Goal: Find specific page/section: Find specific page/section

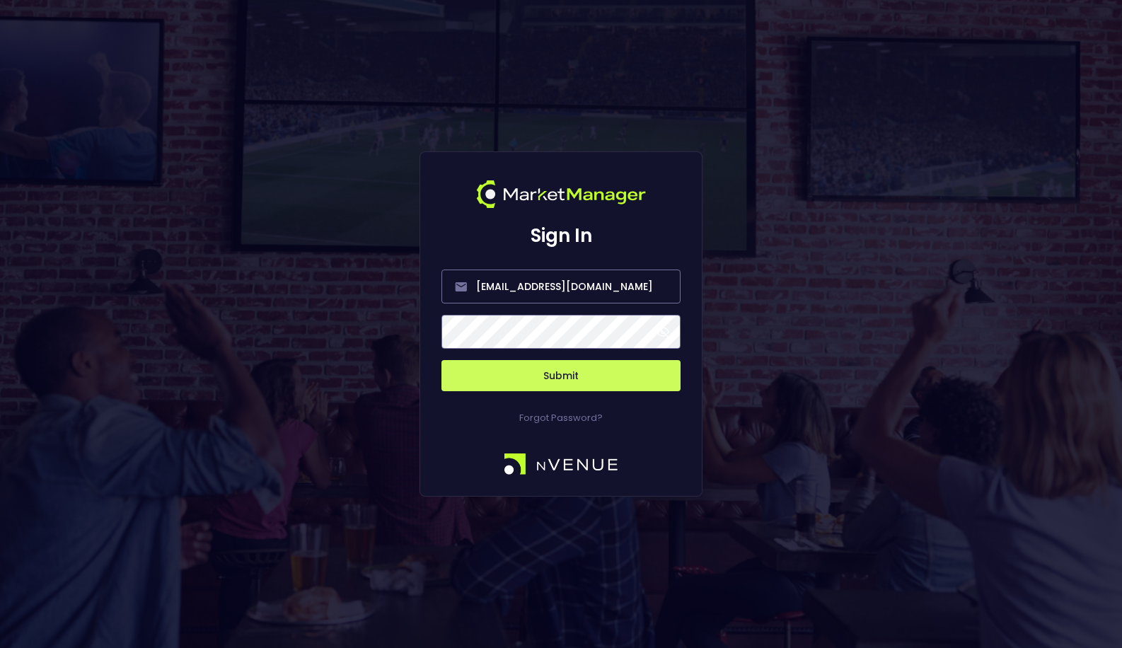
click at [509, 376] on button "Submit" at bounding box center [561, 375] width 239 height 31
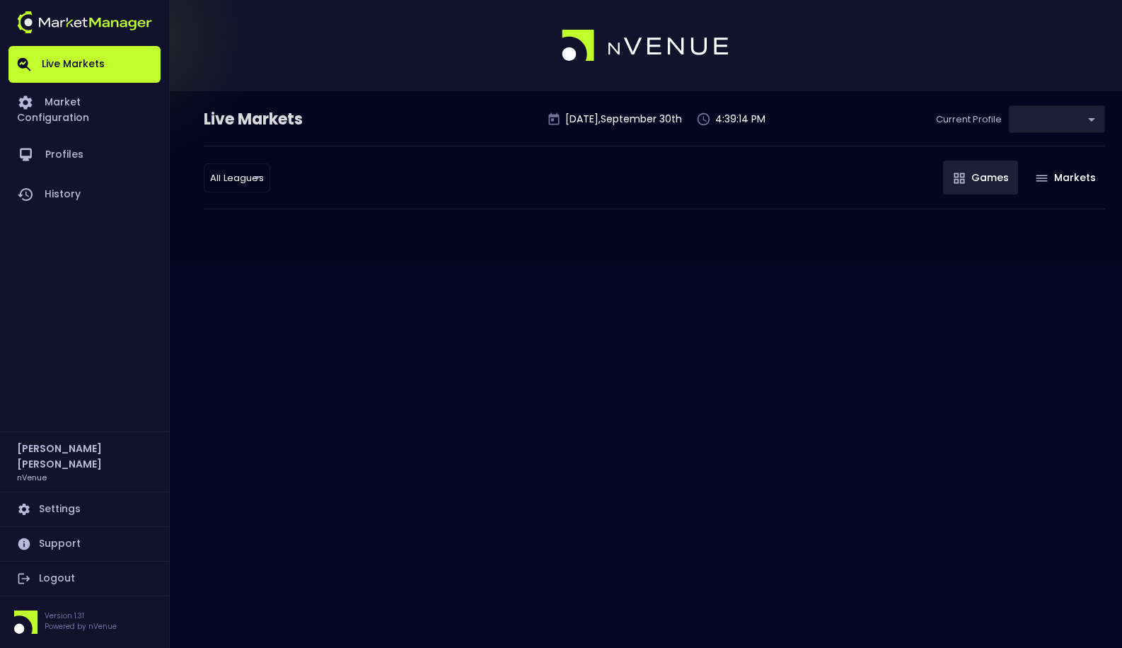
type input "0a763355-b225-40e6-8c79-2dda4ec7b2cf"
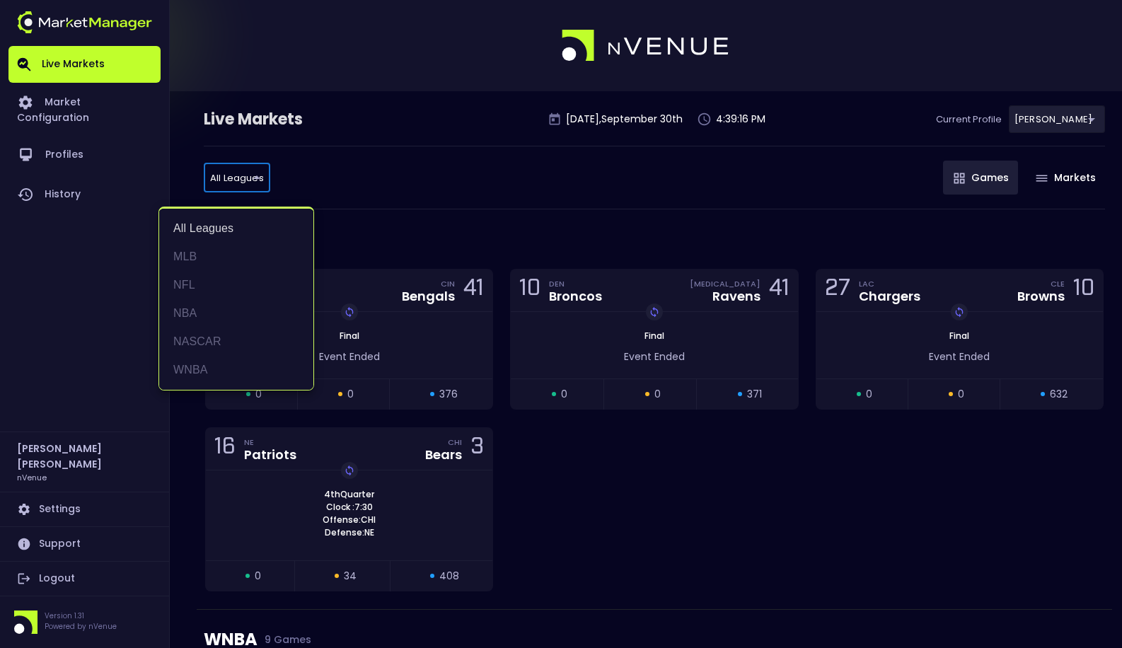
click at [229, 268] on li "MLB" at bounding box center [236, 257] width 154 height 28
type input "MLB"
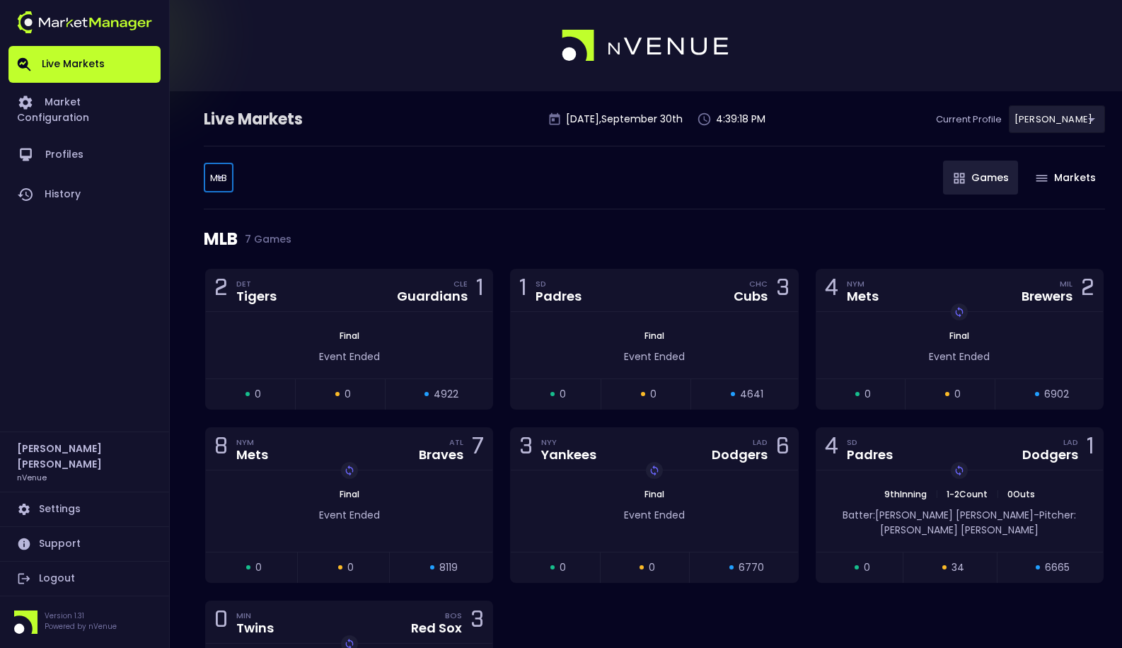
click at [400, 205] on div "MLB MLB ​ Games Markets" at bounding box center [655, 178] width 902 height 64
click at [699, 195] on div "MLB MLB ​ Games Markets" at bounding box center [655, 178] width 902 height 64
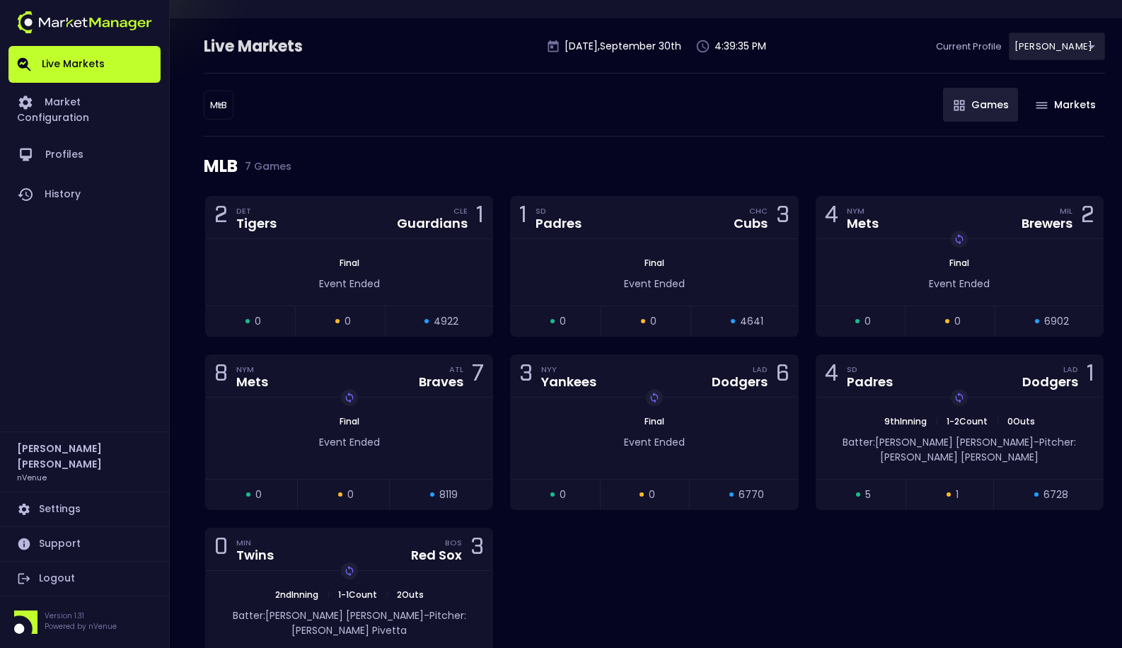
scroll to position [76, 0]
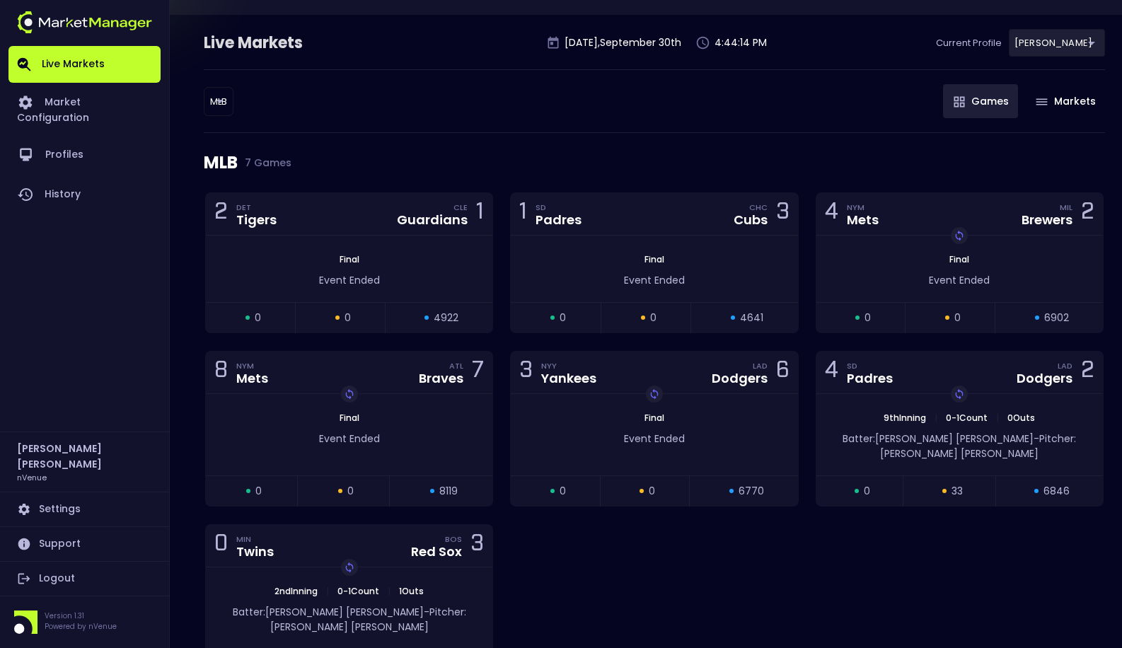
click at [613, 127] on div "MLB MLB ​ Games Markets" at bounding box center [655, 101] width 902 height 64
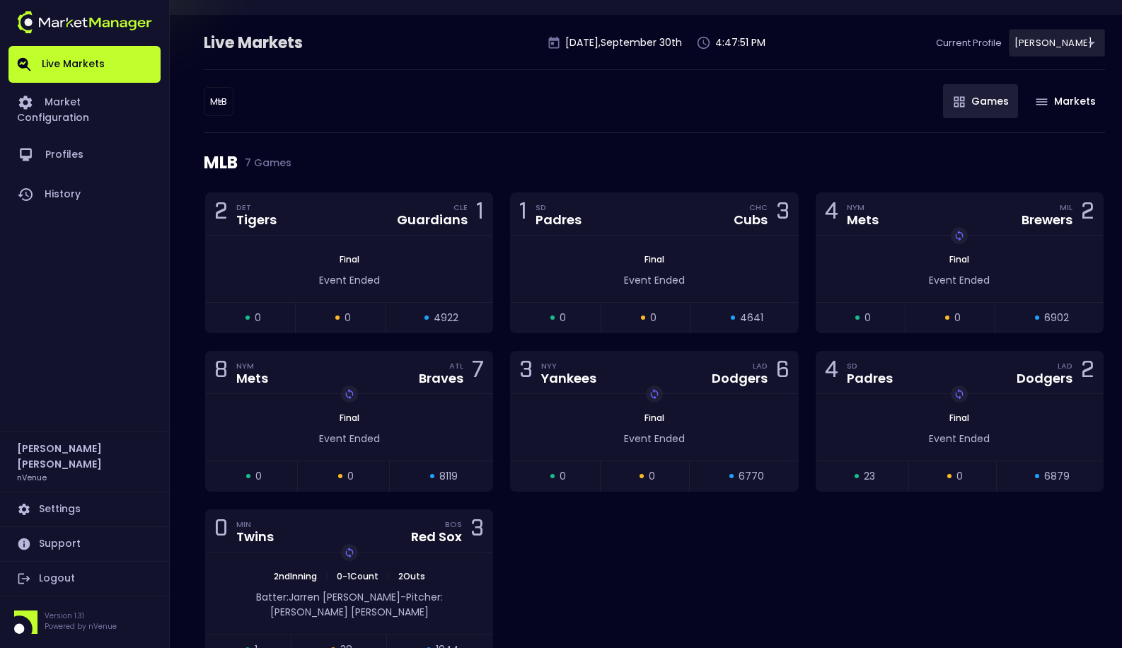
click at [677, 149] on div "MLB 7 Games" at bounding box center [655, 162] width 902 height 59
click at [667, 144] on div "MLB 7 Games" at bounding box center [655, 162] width 902 height 59
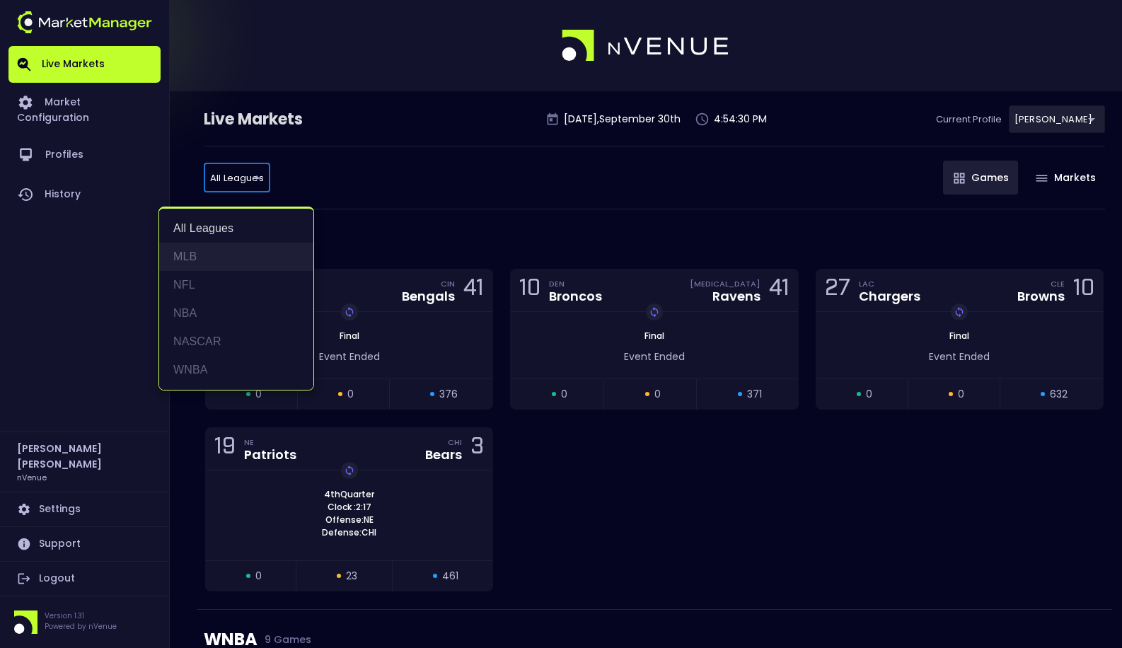
click at [216, 246] on li "MLB" at bounding box center [236, 257] width 154 height 28
type input "MLB"
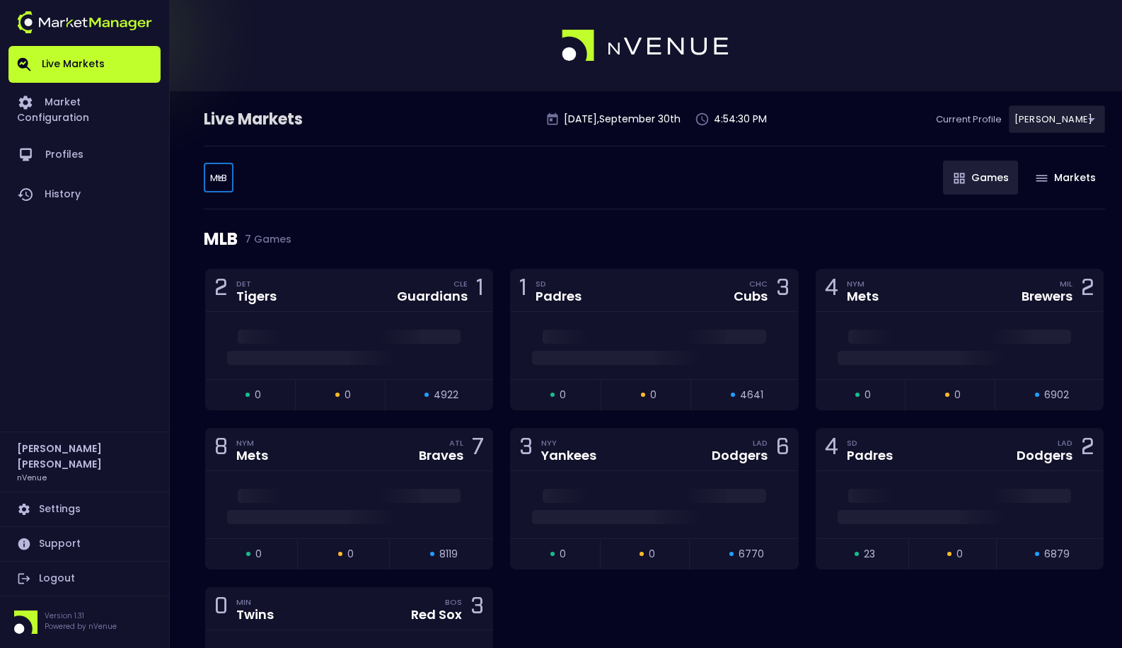
click at [551, 188] on div "MLB MLB ​ Games Markets" at bounding box center [655, 178] width 902 height 64
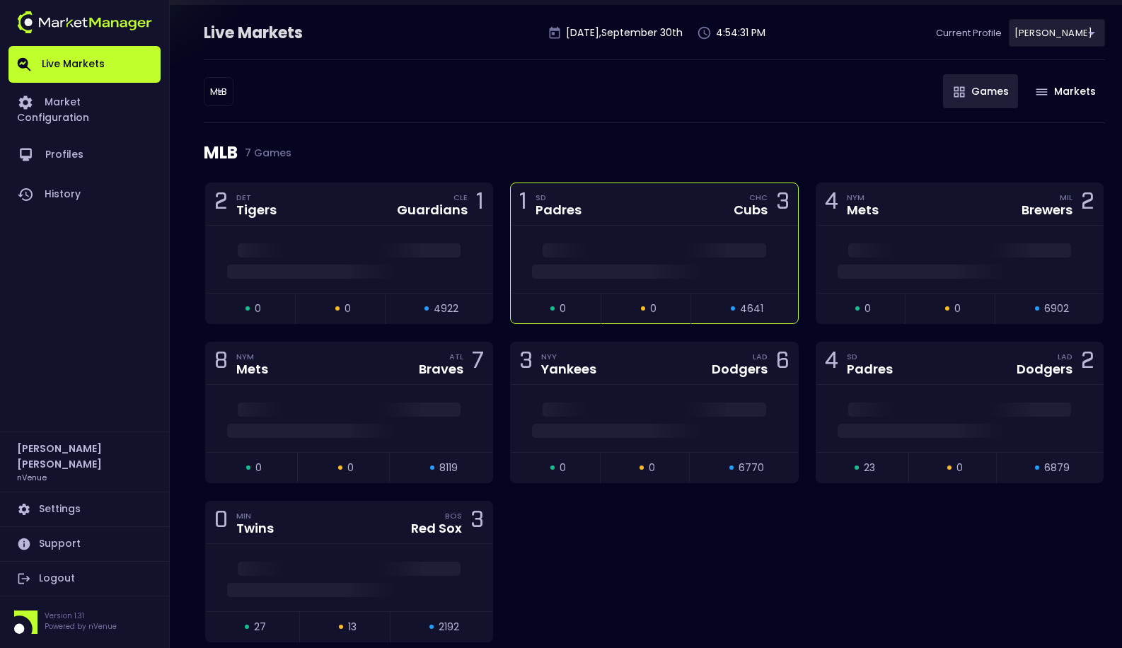
scroll to position [87, 0]
